Goal: Information Seeking & Learning: Learn about a topic

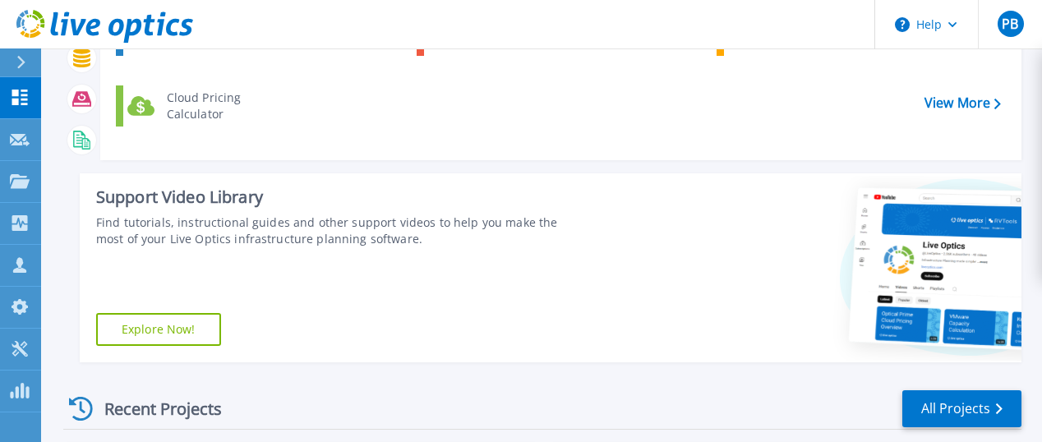
scroll to position [247, 0]
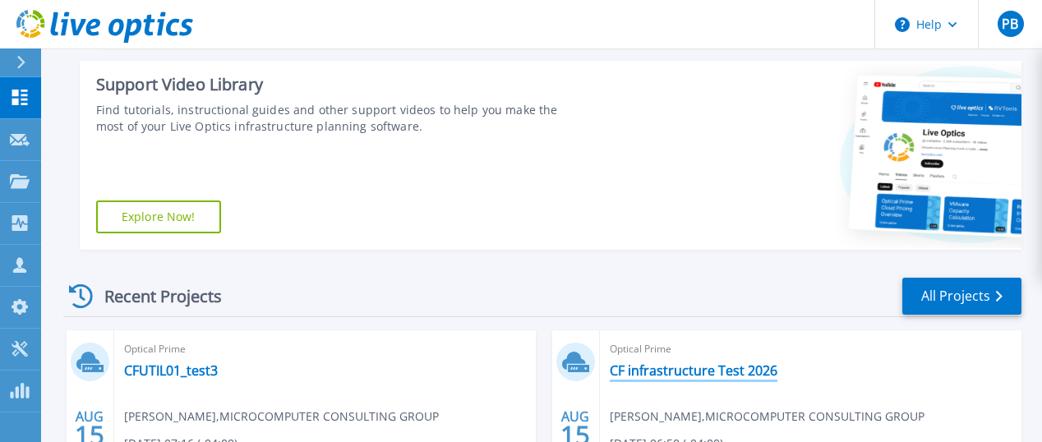
click at [610, 363] on link "CF infrastructure Test 2026" at bounding box center [694, 371] width 168 height 16
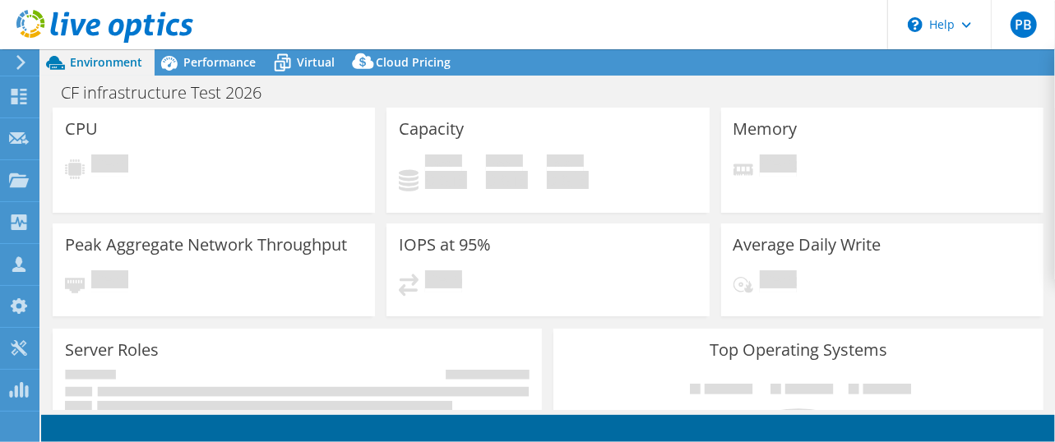
select select "USD"
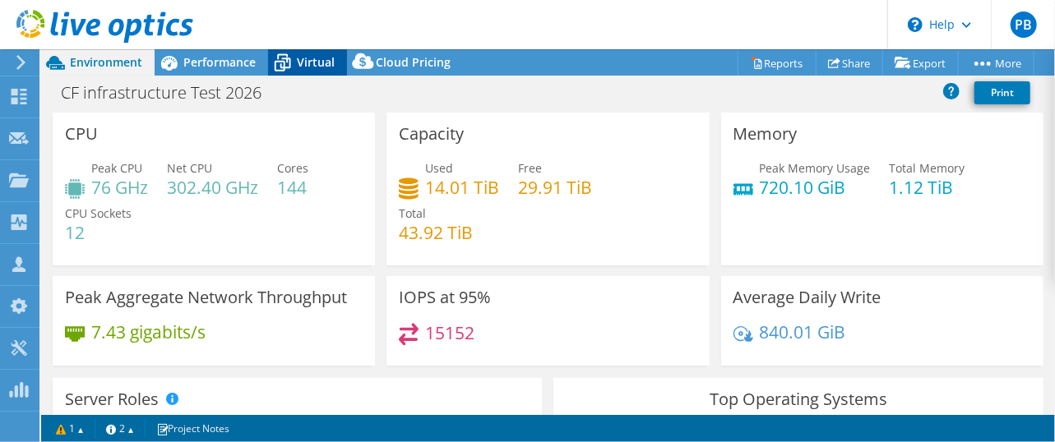
click at [313, 60] on span "Virtual" at bounding box center [316, 62] width 38 height 16
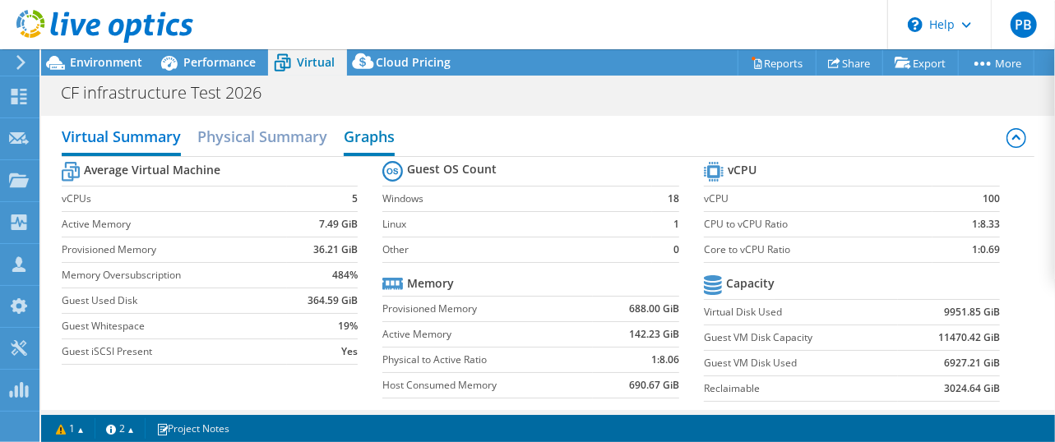
click at [357, 136] on h2 "Graphs" at bounding box center [369, 138] width 51 height 36
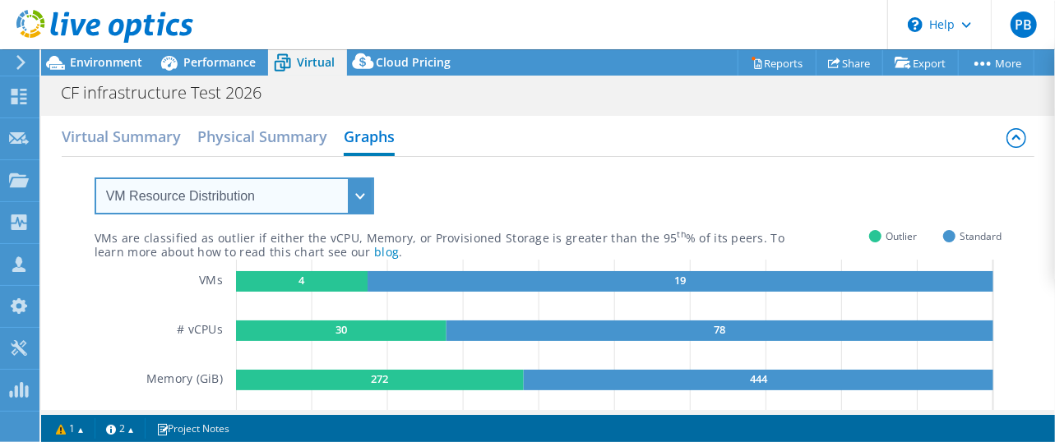
click at [354, 190] on select "VM Resource Distribution Provisioning Contrast Over Provisioning" at bounding box center [235, 196] width 280 height 37
select select "Over Provisioning"
click at [95, 178] on select "VM Resource Distribution Provisioning Contrast Over Provisioning" at bounding box center [235, 196] width 280 height 37
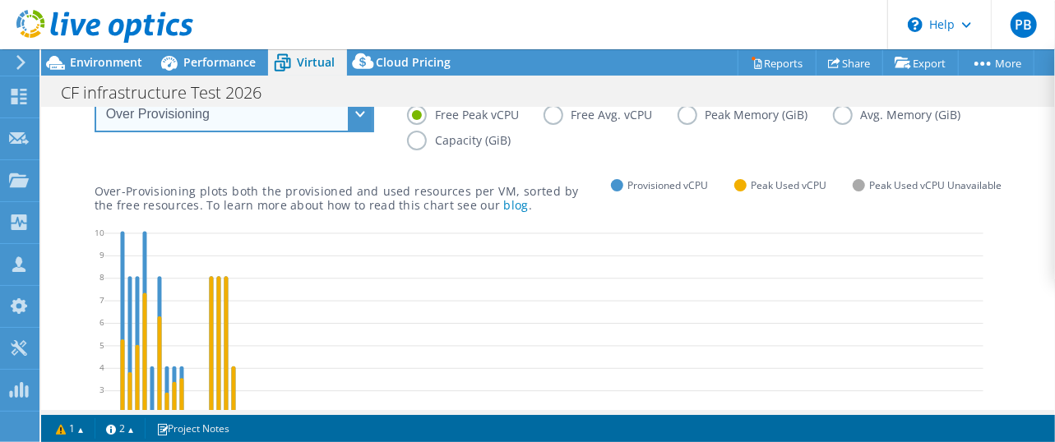
scroll to position [164, 0]
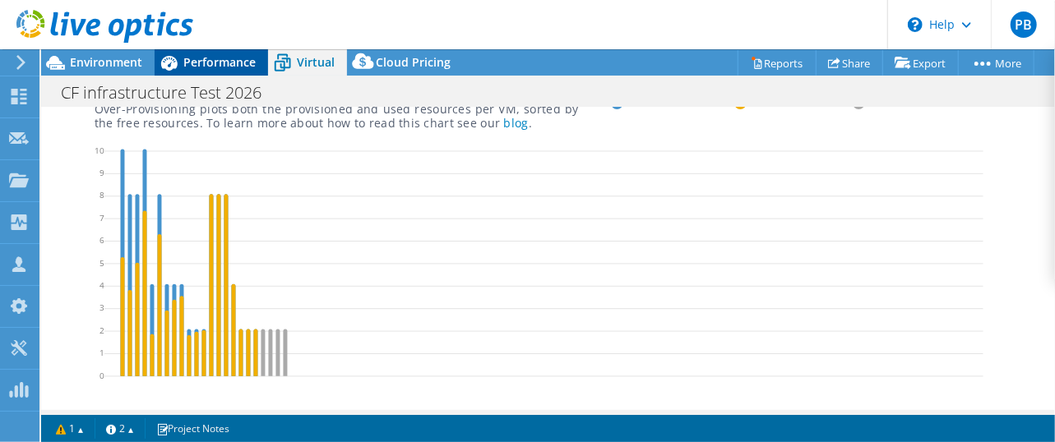
click at [242, 66] on span "Performance" at bounding box center [219, 62] width 72 height 16
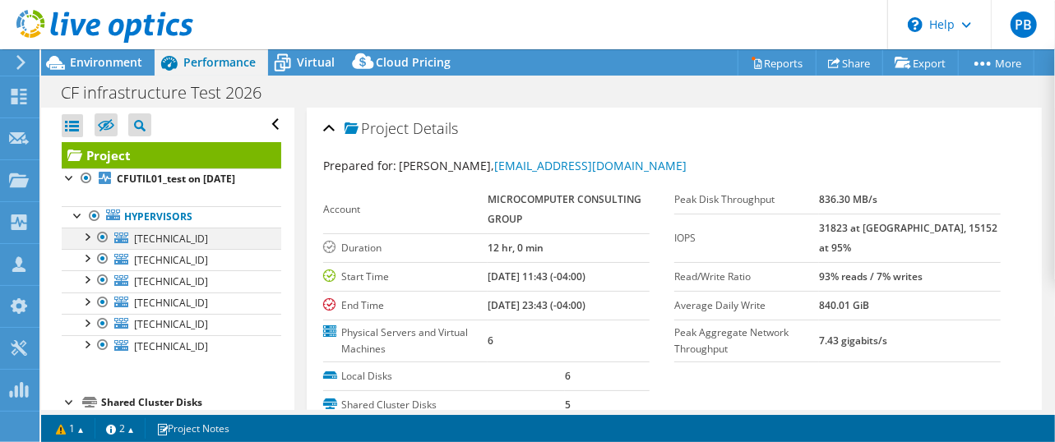
click at [88, 244] on div at bounding box center [86, 236] width 16 height 16
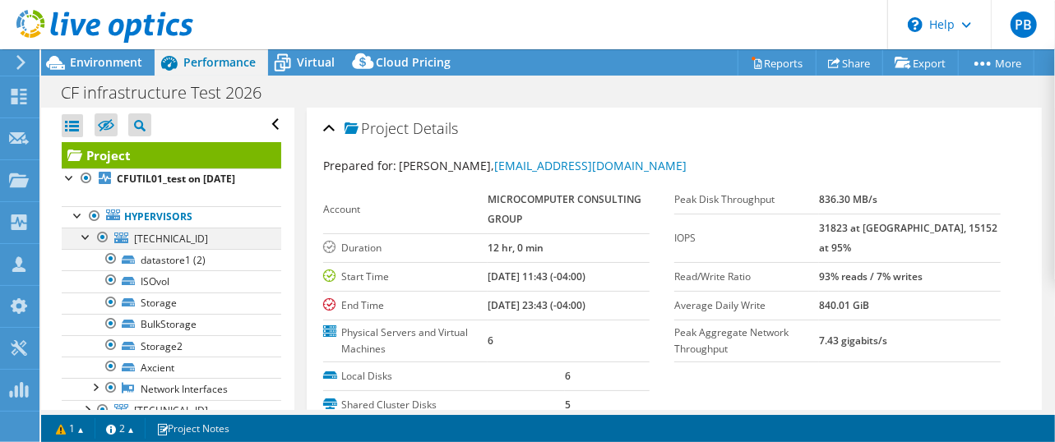
click at [90, 244] on div at bounding box center [86, 236] width 16 height 16
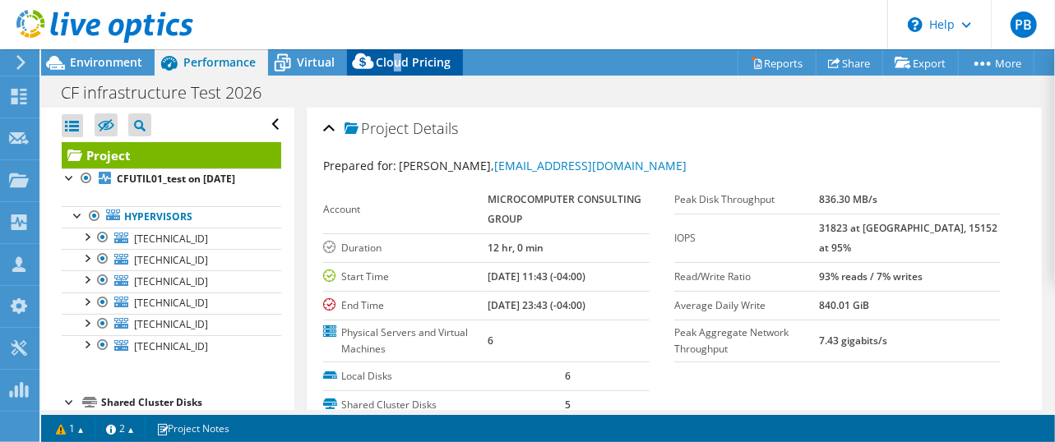
click at [397, 59] on span "Cloud Pricing" at bounding box center [413, 62] width 75 height 16
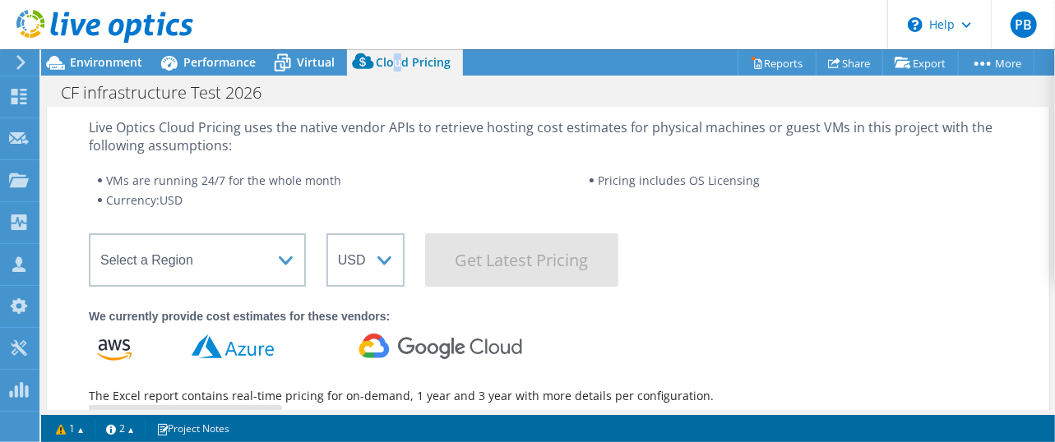
scroll to position [30, 0]
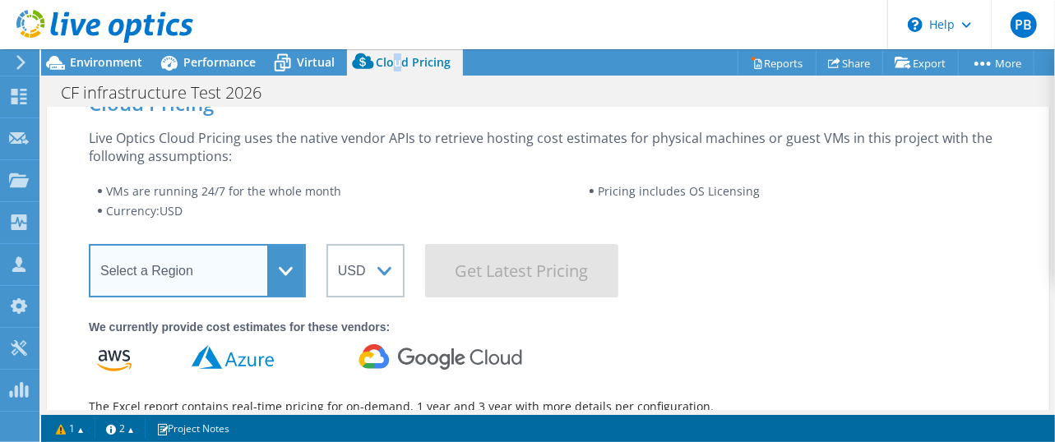
click at [288, 267] on select "Select a Region Asia Pacific (Hong Kong) Asia Pacific (Mumbai) Asia Pacific (Se…" at bounding box center [197, 270] width 217 height 53
select select "USEast"
click at [89, 244] on select "Select a Region Asia Pacific (Hong Kong) Asia Pacific (Mumbai) Asia Pacific (Se…" at bounding box center [197, 270] width 217 height 53
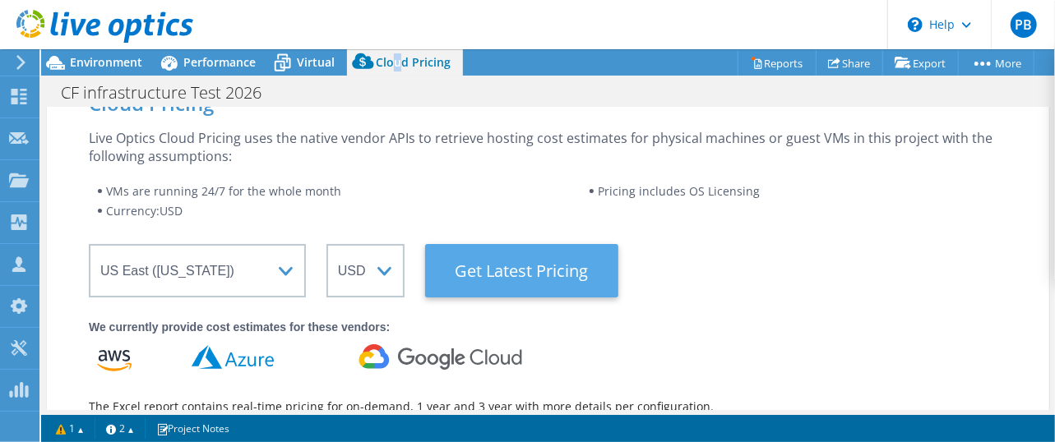
click at [513, 269] on Latest "Get Latest Pricing" at bounding box center [521, 270] width 193 height 53
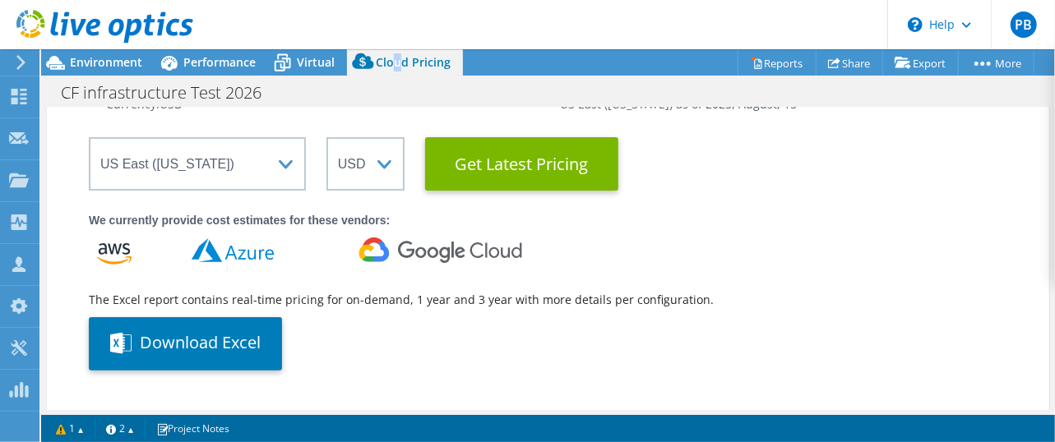
scroll to position [113, 0]
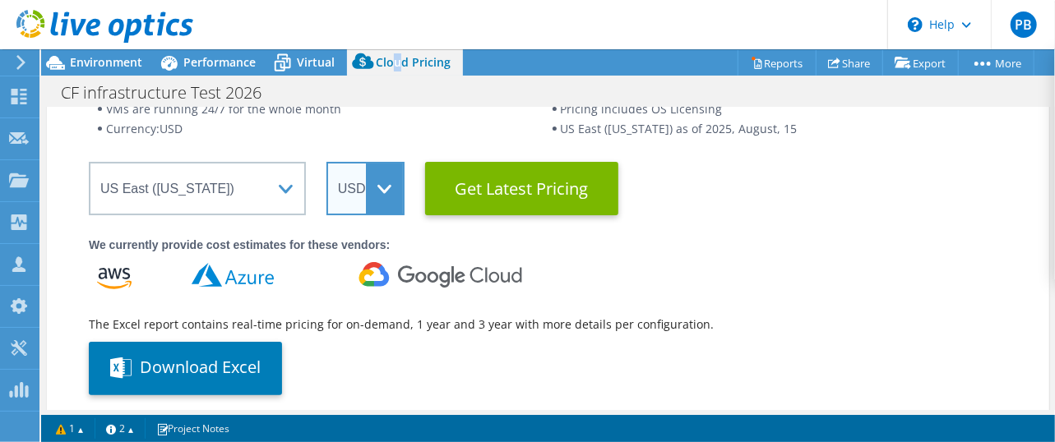
click at [394, 194] on select "ARS AUD BRL CAD CHF CLP CNY DKK EUR GBP HKD HUF INR JPY MXN MYR NOK NZD PEN SEK…" at bounding box center [365, 188] width 78 height 53
click at [658, 249] on div "We currently provide cost estimates for these vendors:" at bounding box center [548, 245] width 918 height 18
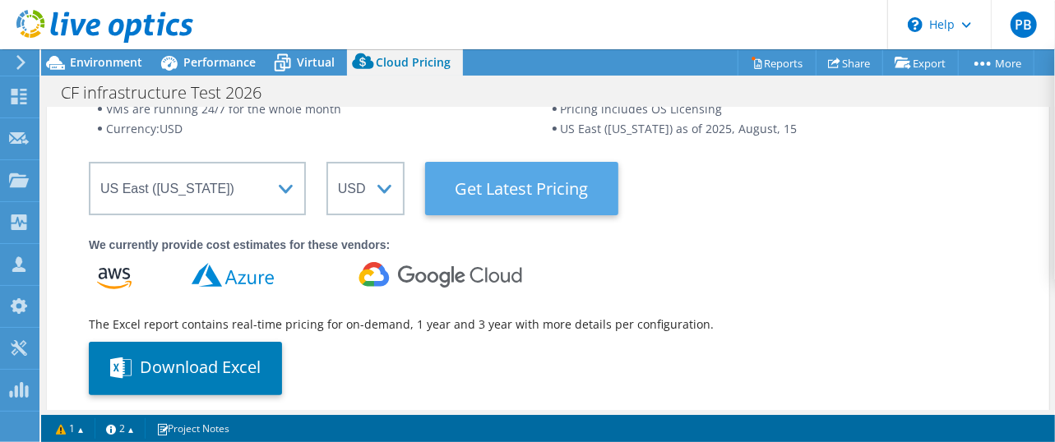
click at [536, 197] on Latest "Get Latest Pricing" at bounding box center [521, 188] width 193 height 53
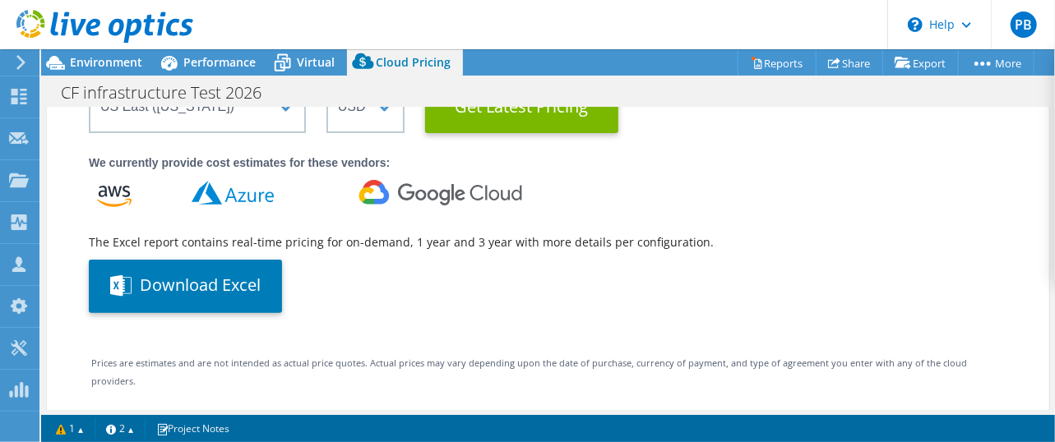
scroll to position [0, 0]
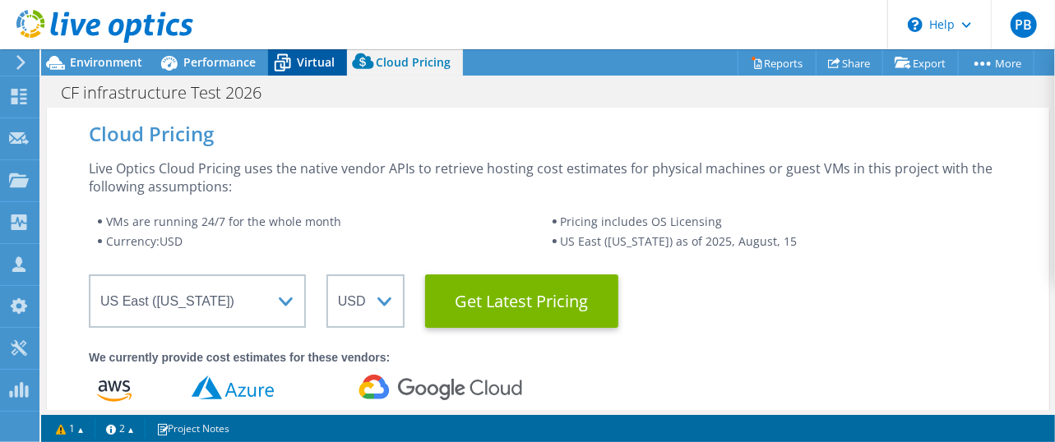
click at [324, 62] on span "Virtual" at bounding box center [316, 62] width 38 height 16
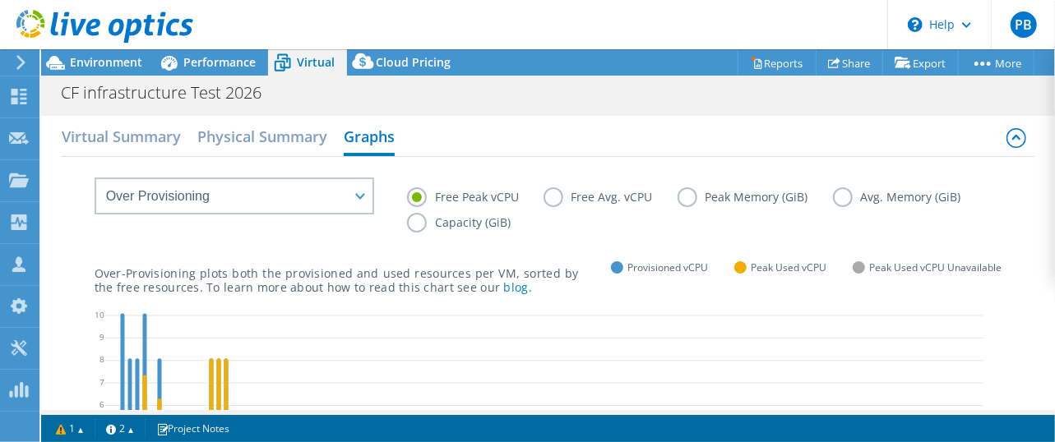
click at [689, 195] on label "Peak Memory (GiB)" at bounding box center [754, 197] width 155 height 20
click at [0, 0] on input "Peak Memory (GiB)" at bounding box center [0, 0] width 0 height 0
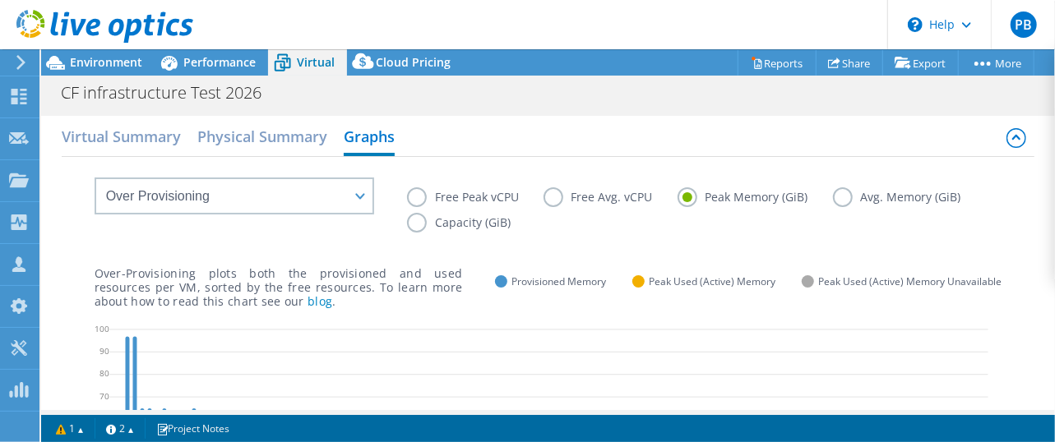
click at [841, 198] on label "Avg. Memory (GiB)" at bounding box center [909, 197] width 153 height 20
click at [0, 0] on input "Avg. Memory (GiB)" at bounding box center [0, 0] width 0 height 0
click at [562, 190] on label "Free Avg. vCPU" at bounding box center [610, 197] width 134 height 20
click at [0, 0] on input "Free Avg. vCPU" at bounding box center [0, 0] width 0 height 0
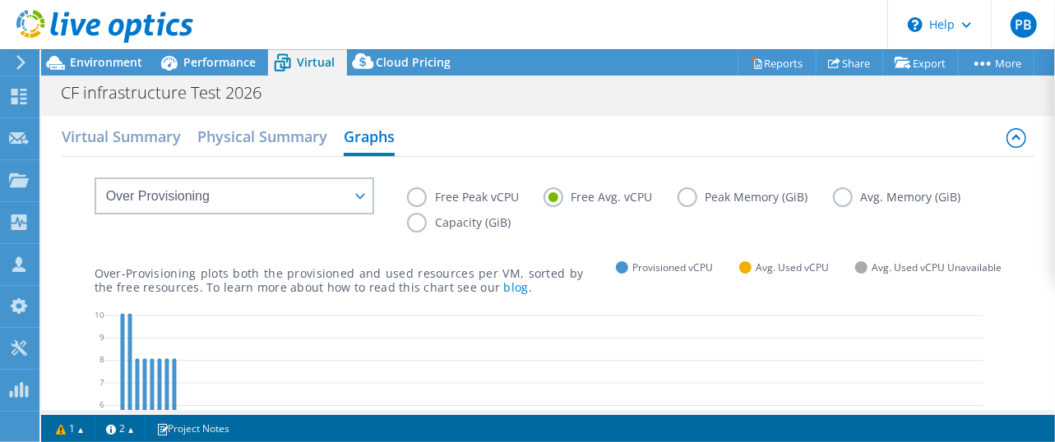
click at [421, 196] on label "Free Peak vCPU" at bounding box center [475, 197] width 136 height 20
click at [0, 0] on input "Free Peak vCPU" at bounding box center [0, 0] width 0 height 0
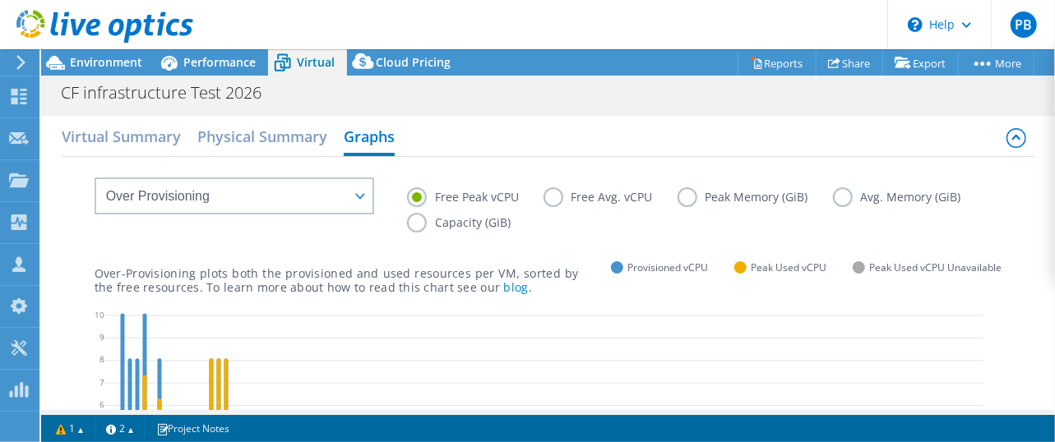
click at [692, 203] on label "Peak Memory (GiB)" at bounding box center [754, 197] width 155 height 20
click at [0, 0] on input "Peak Memory (GiB)" at bounding box center [0, 0] width 0 height 0
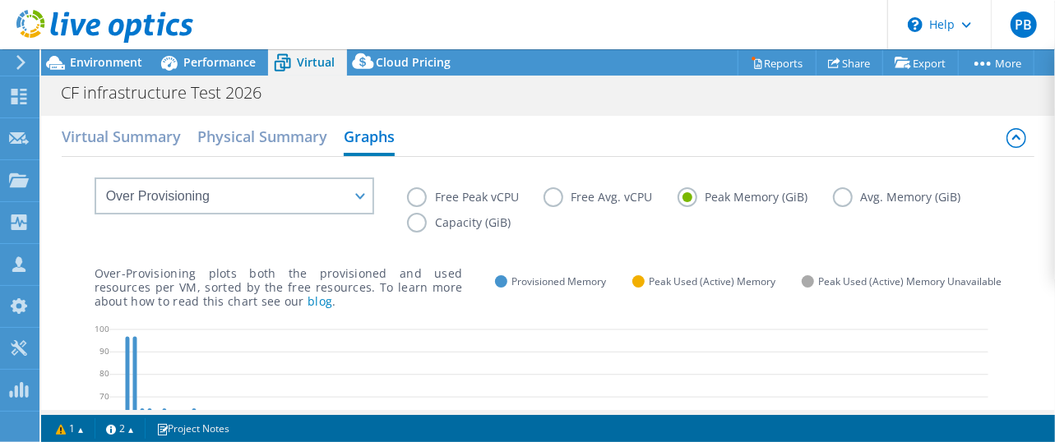
click at [554, 199] on label "Free Avg. vCPU" at bounding box center [610, 197] width 134 height 20
click at [0, 0] on input "Free Avg. vCPU" at bounding box center [0, 0] width 0 height 0
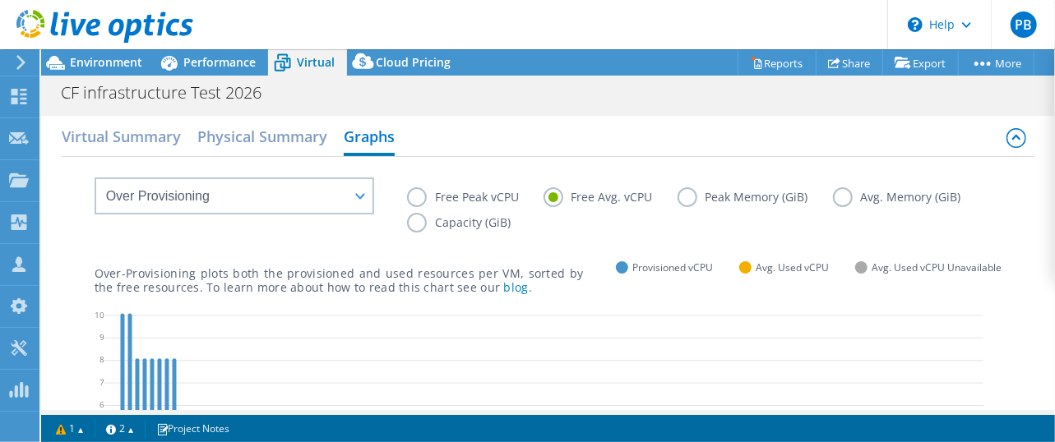
click at [444, 199] on label "Free Peak vCPU" at bounding box center [475, 197] width 136 height 20
click at [0, 0] on input "Free Peak vCPU" at bounding box center [0, 0] width 0 height 0
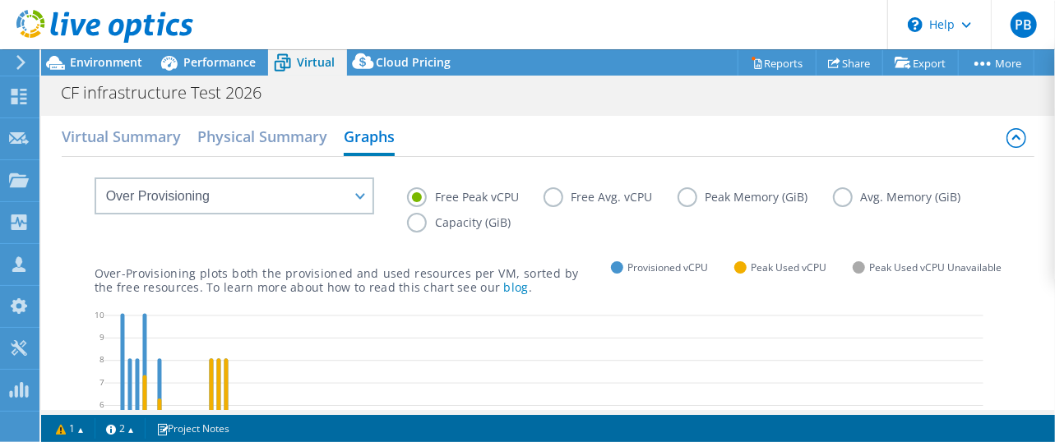
click at [560, 196] on label "Free Avg. vCPU" at bounding box center [610, 197] width 134 height 20
click at [0, 0] on input "Free Avg. vCPU" at bounding box center [0, 0] width 0 height 0
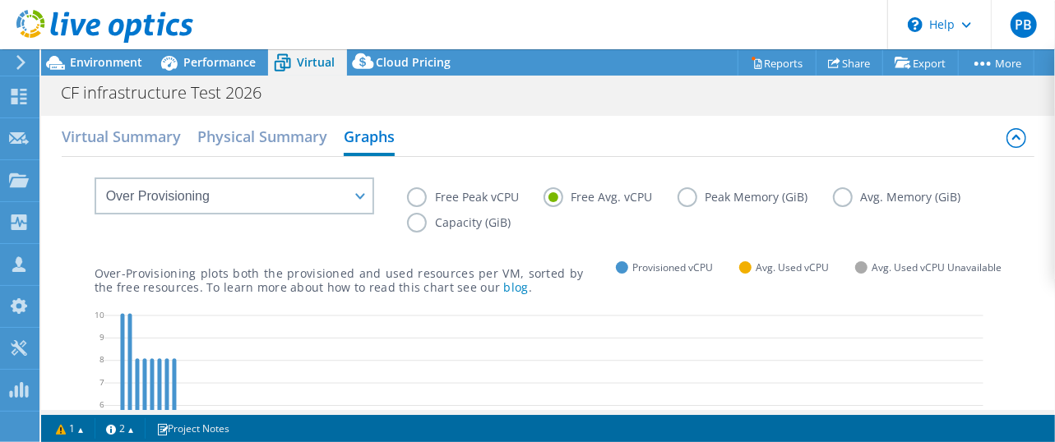
click at [463, 198] on label "Free Peak vCPU" at bounding box center [475, 197] width 136 height 20
click at [0, 0] on input "Free Peak vCPU" at bounding box center [0, 0] width 0 height 0
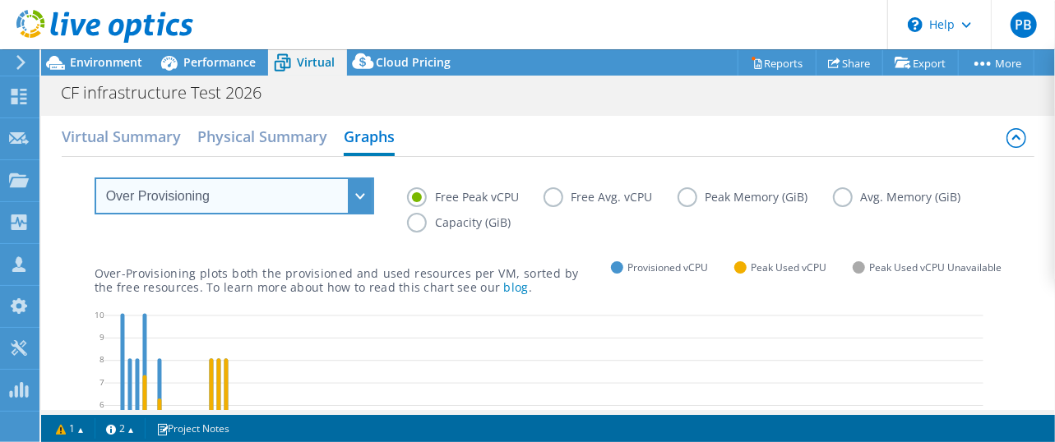
click at [353, 202] on select "VM Resource Distribution Provisioning Contrast Over Provisioning" at bounding box center [235, 196] width 280 height 37
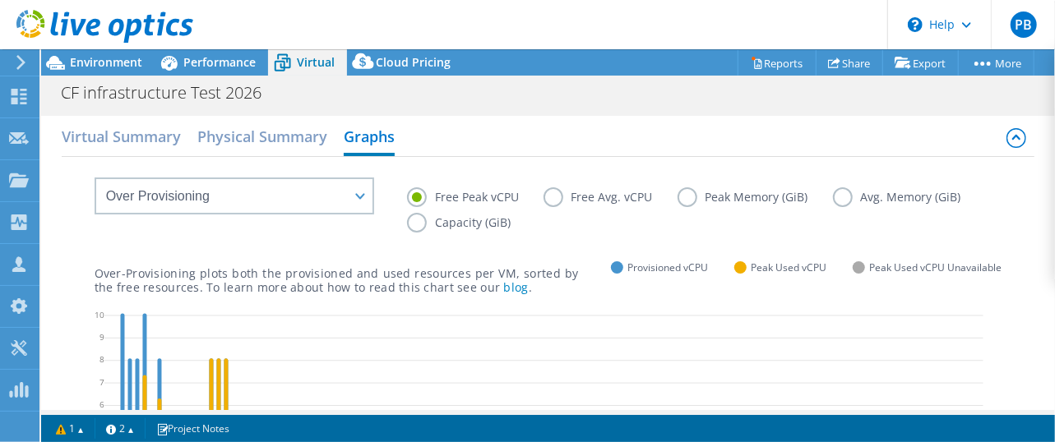
click at [491, 148] on div "Virtual Summary Physical Summary Graphs" at bounding box center [548, 138] width 973 height 37
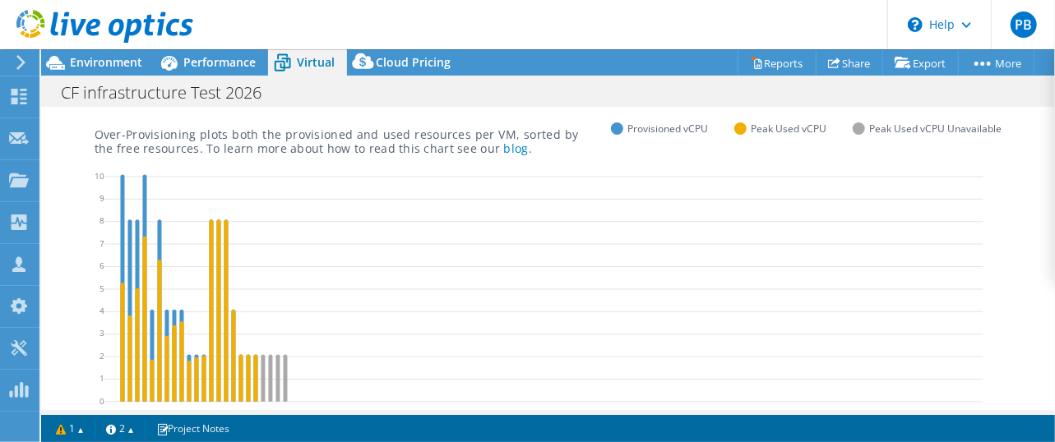
scroll to position [164, 0]
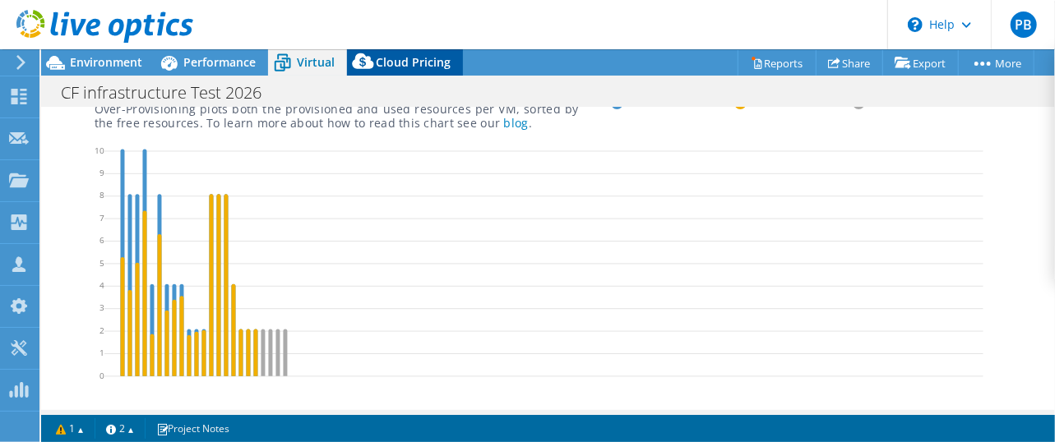
click at [400, 61] on span "Cloud Pricing" at bounding box center [413, 62] width 75 height 16
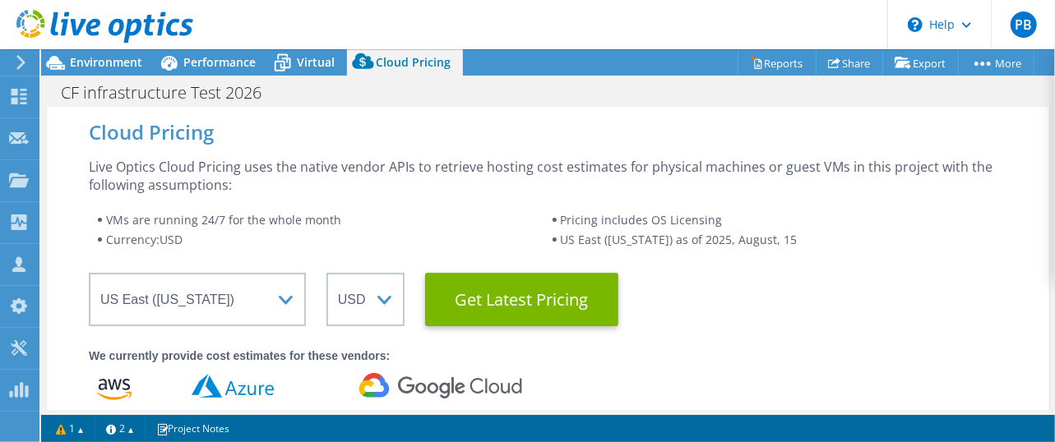
scroll to position [0, 0]
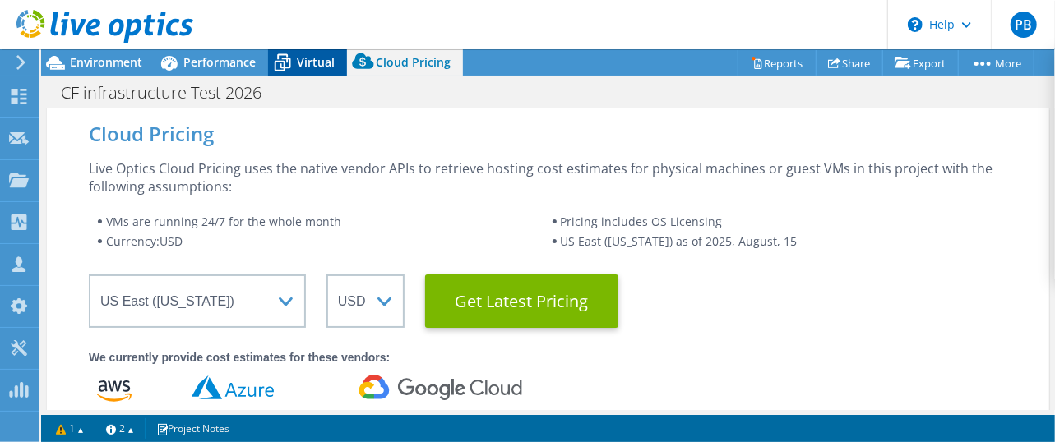
click at [315, 61] on span "Virtual" at bounding box center [316, 62] width 38 height 16
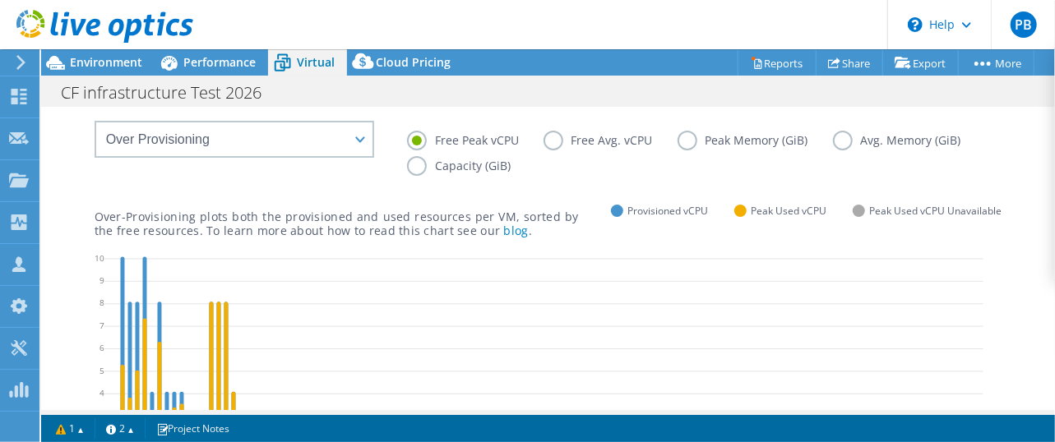
scroll to position [82, 0]
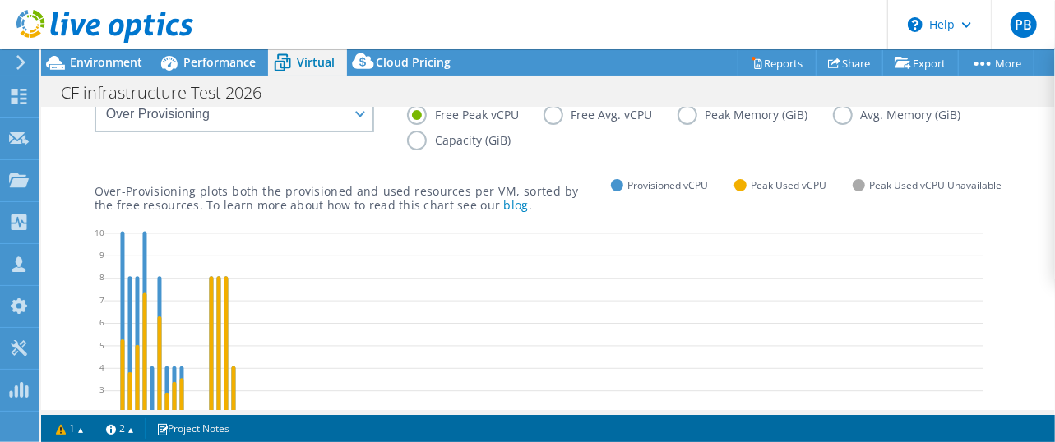
click at [686, 116] on label "Peak Memory (GiB)" at bounding box center [754, 115] width 155 height 20
click at [0, 0] on input "Peak Memory (GiB)" at bounding box center [0, 0] width 0 height 0
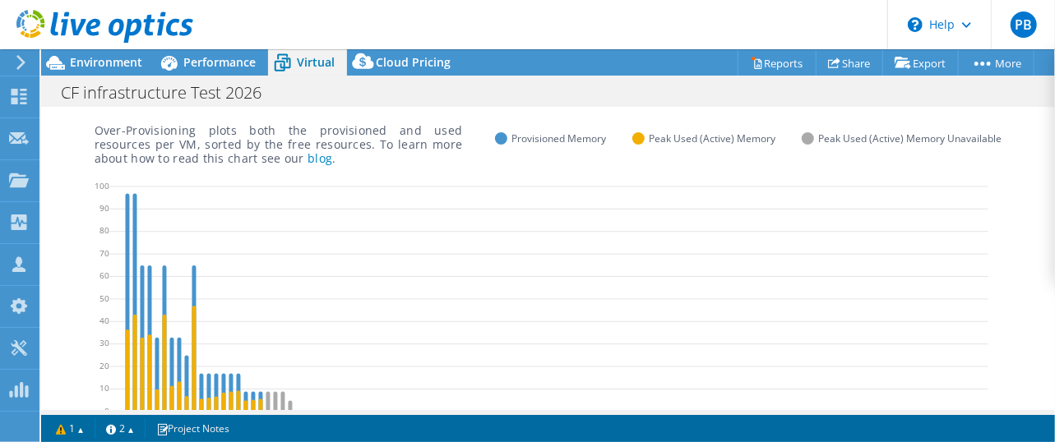
scroll to position [164, 0]
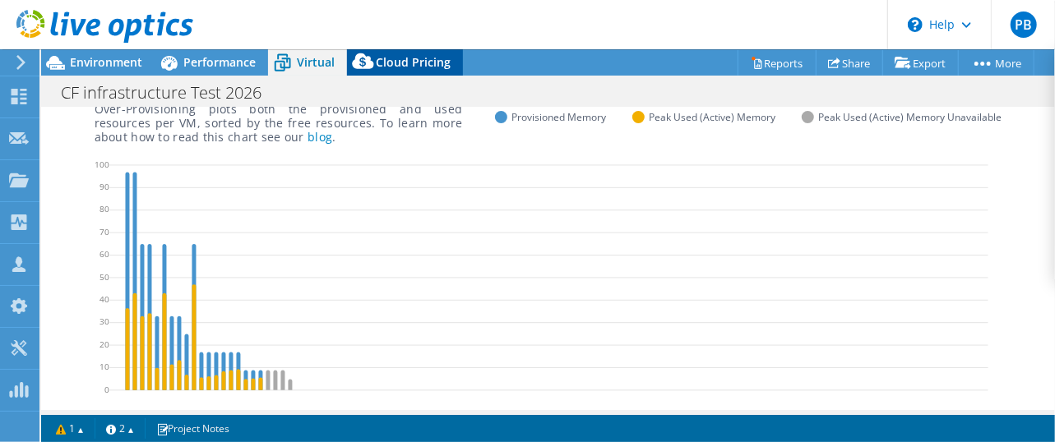
click at [426, 67] on span "Cloud Pricing" at bounding box center [413, 62] width 75 height 16
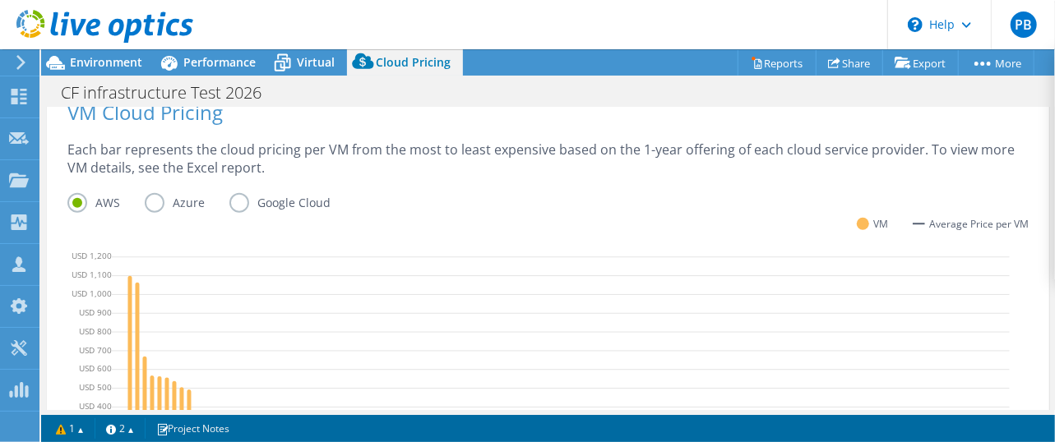
scroll to position [575, 0]
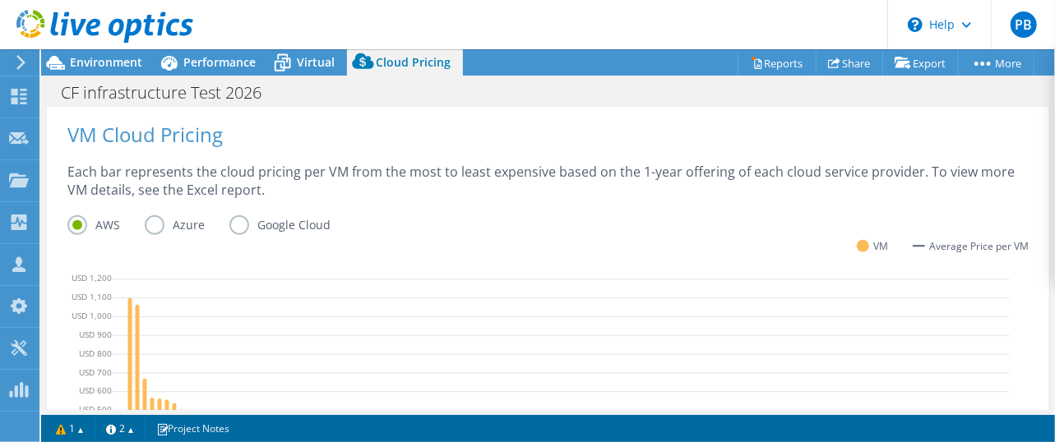
click at [172, 215] on label "Azure" at bounding box center [187, 225] width 85 height 20
click at [0, 0] on input "Azure" at bounding box center [0, 0] width 0 height 0
click at [85, 215] on label "AWS" at bounding box center [105, 225] width 77 height 20
click at [0, 0] on input "AWS" at bounding box center [0, 0] width 0 height 0
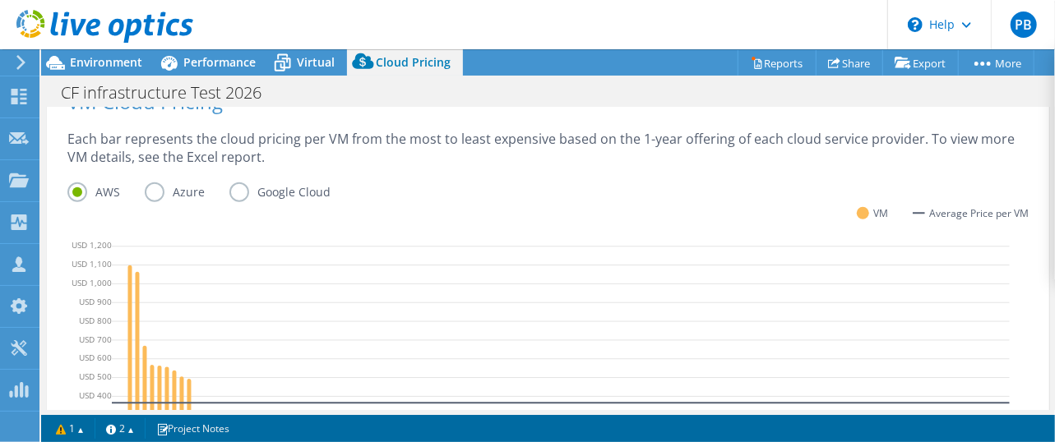
scroll to position [658, 0]
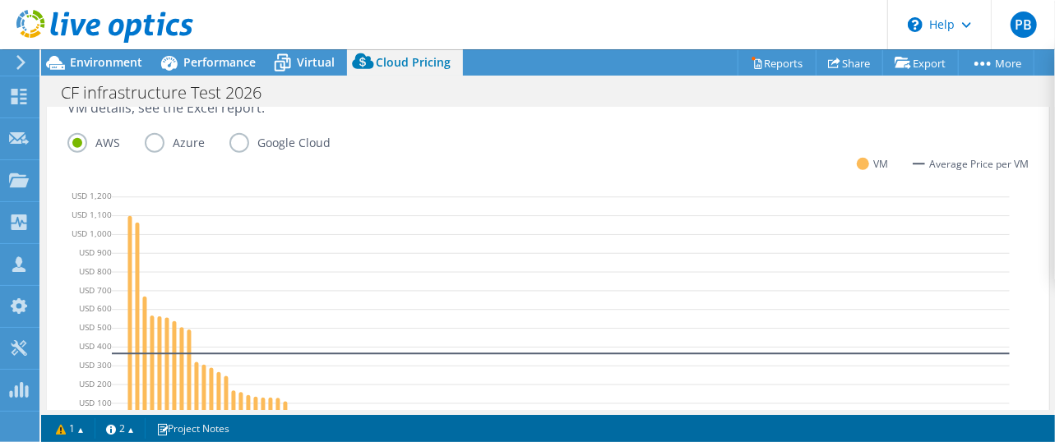
click at [148, 133] on label "Azure" at bounding box center [187, 143] width 85 height 20
click at [0, 0] on input "Azure" at bounding box center [0, 0] width 0 height 0
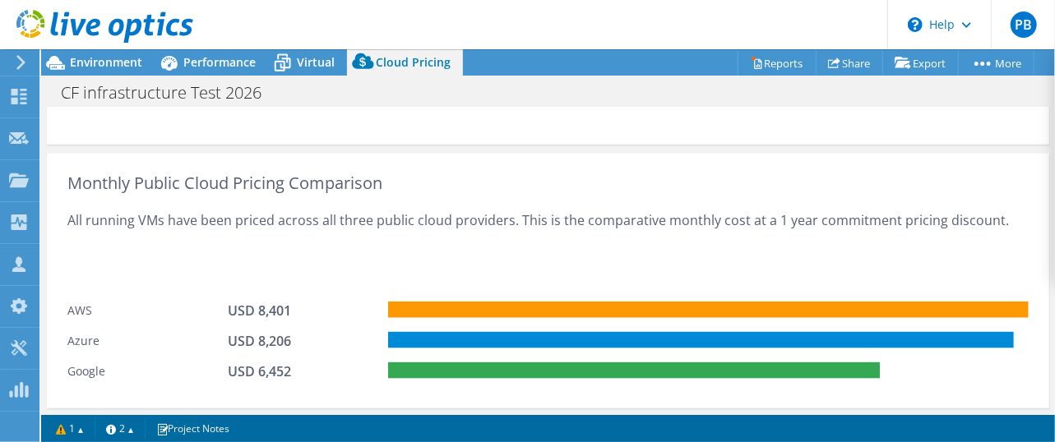
scroll to position [949, 0]
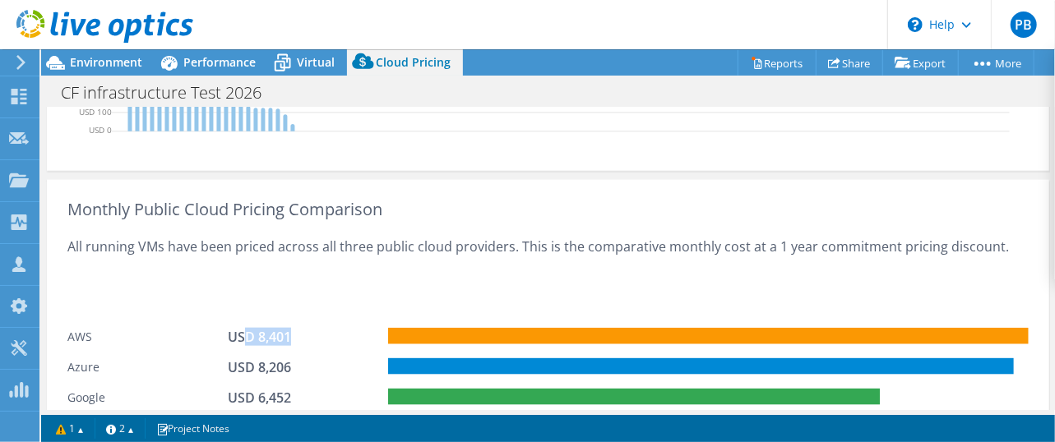
drag, startPoint x: 296, startPoint y: 318, endPoint x: 240, endPoint y: 319, distance: 55.9
click at [240, 328] on div "USD 8,401" at bounding box center [269, 337] width 82 height 18
drag, startPoint x: 294, startPoint y: 348, endPoint x: 224, endPoint y: 346, distance: 70.7
click at [224, 350] on div "Azure USD 8,206" at bounding box center [547, 365] width 961 height 30
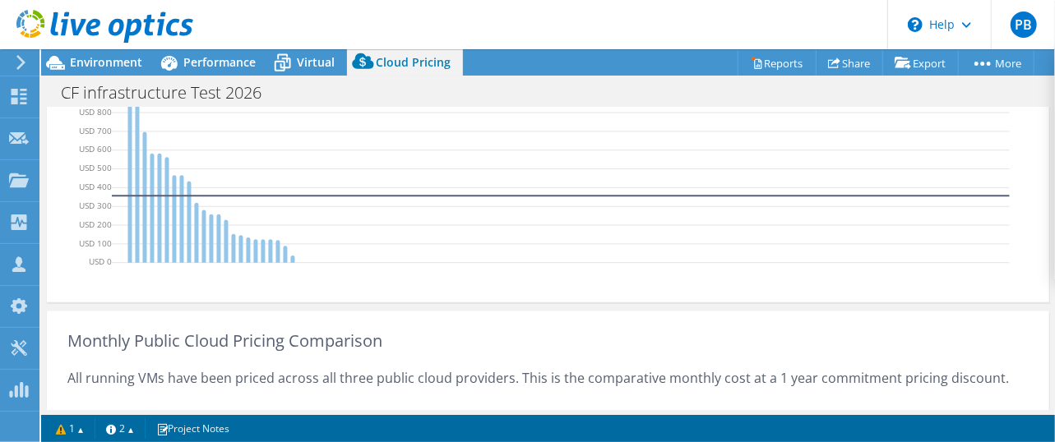
scroll to position [702, 0]
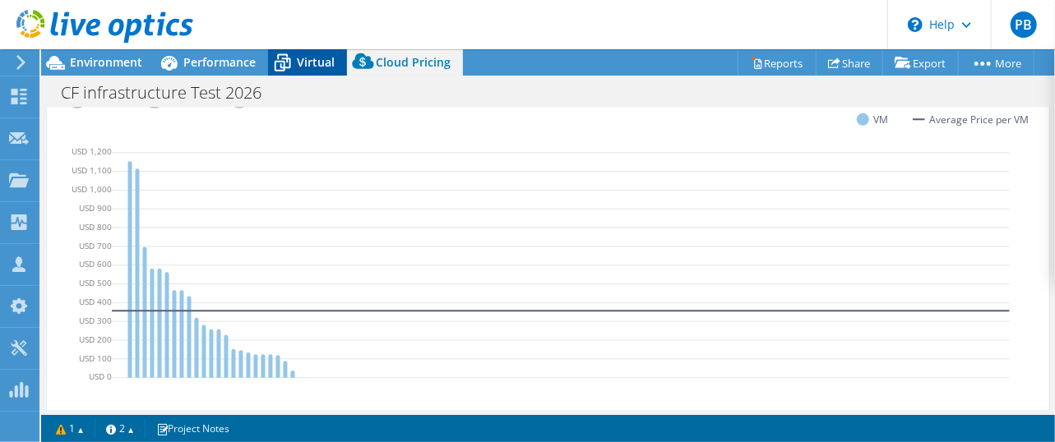
click at [304, 58] on span "Virtual" at bounding box center [316, 62] width 38 height 16
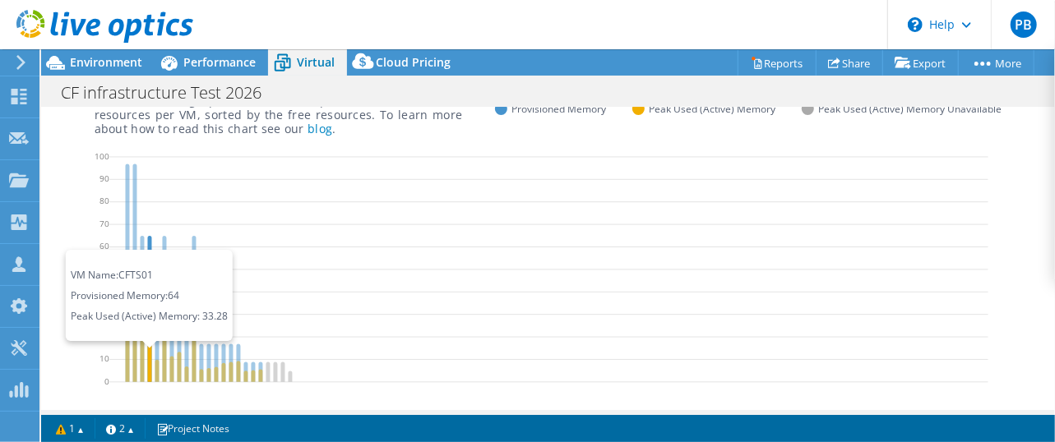
scroll to position [209, 0]
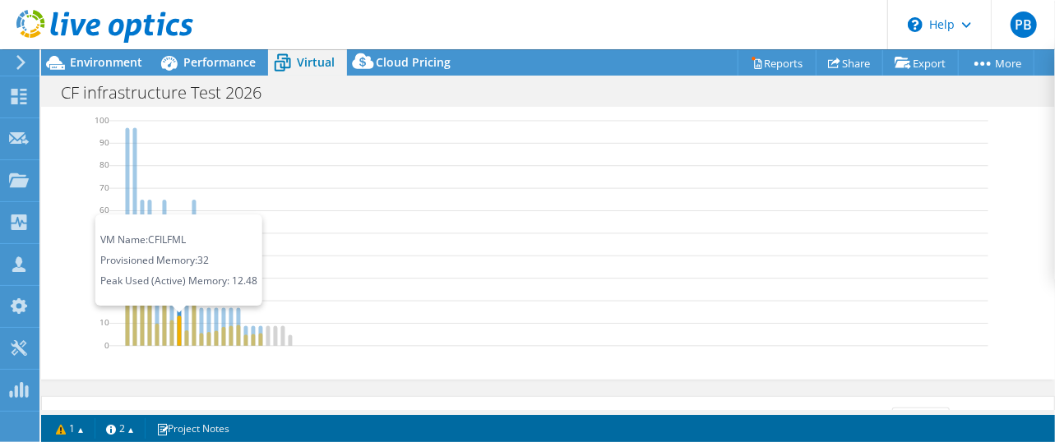
click at [178, 330] on icon at bounding box center [179, 331] width 4 height 30
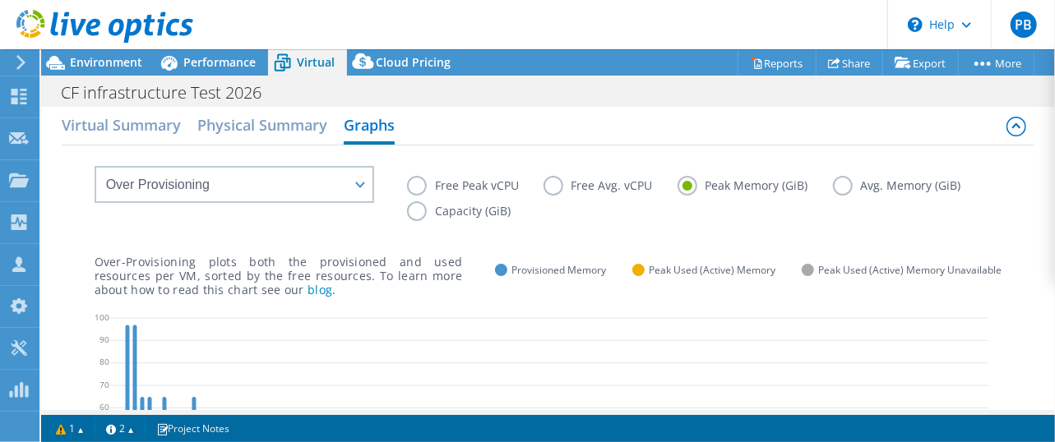
scroll to position [0, 0]
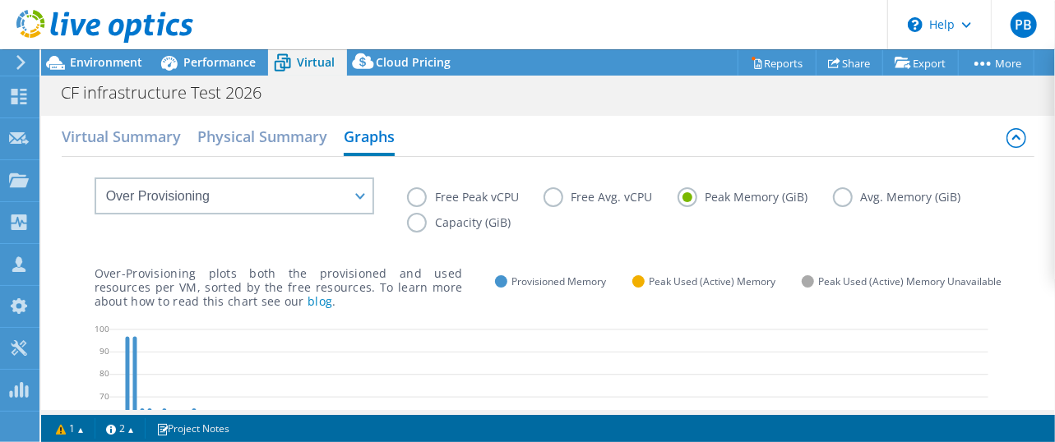
click at [418, 194] on label "Free Peak vCPU" at bounding box center [475, 197] width 136 height 20
click at [0, 0] on input "Free Peak vCPU" at bounding box center [0, 0] width 0 height 0
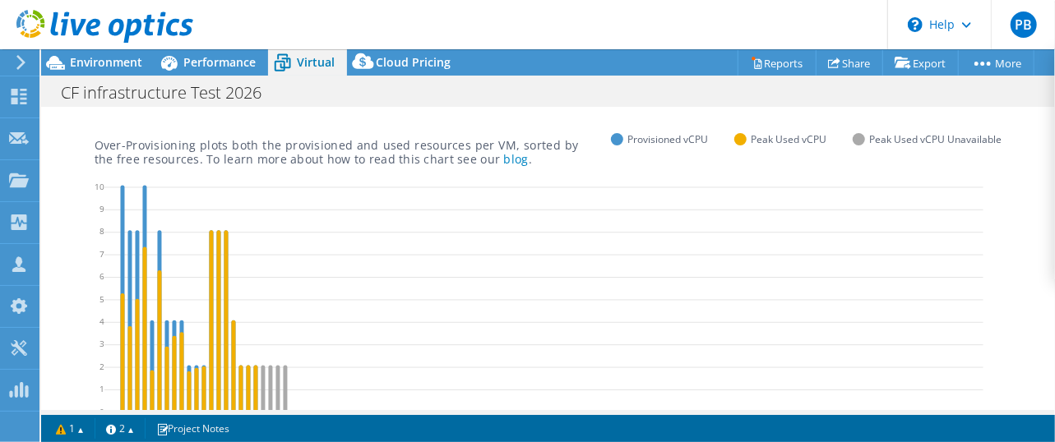
scroll to position [164, 0]
